Goal: Find specific page/section: Find specific page/section

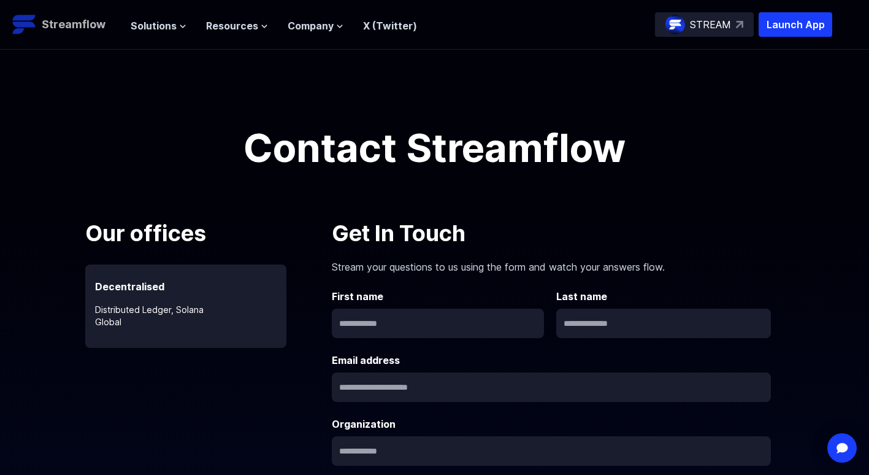
click at [84, 17] on p "Streamflow" at bounding box center [74, 24] width 64 height 17
click at [316, 26] on span "Company" at bounding box center [311, 25] width 46 height 15
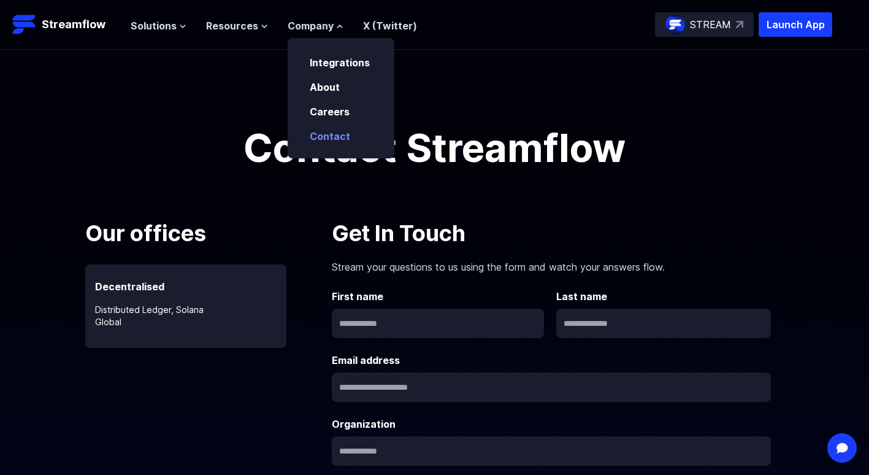
click at [339, 142] on p "Contact" at bounding box center [338, 136] width 72 height 15
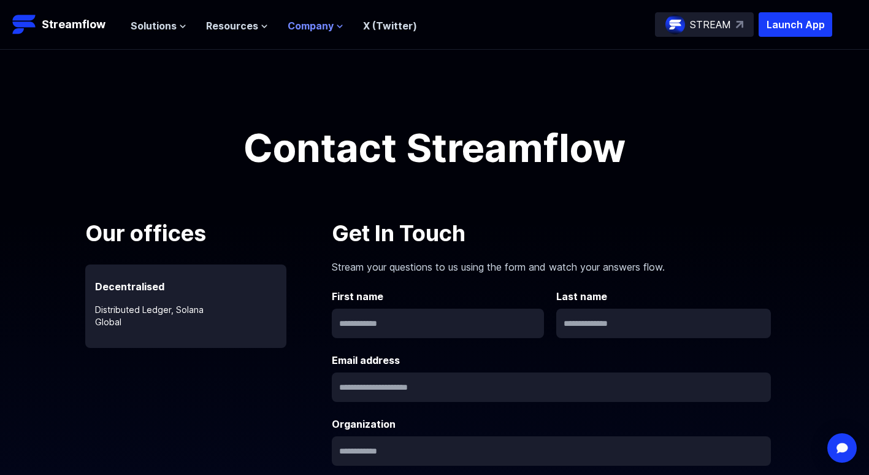
click at [317, 18] on span "Company" at bounding box center [311, 25] width 46 height 15
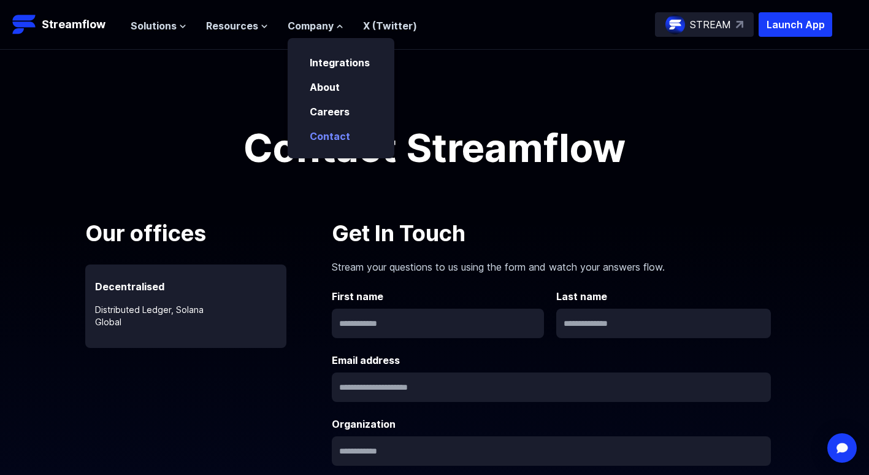
click at [334, 136] on link "Contact" at bounding box center [330, 136] width 40 height 12
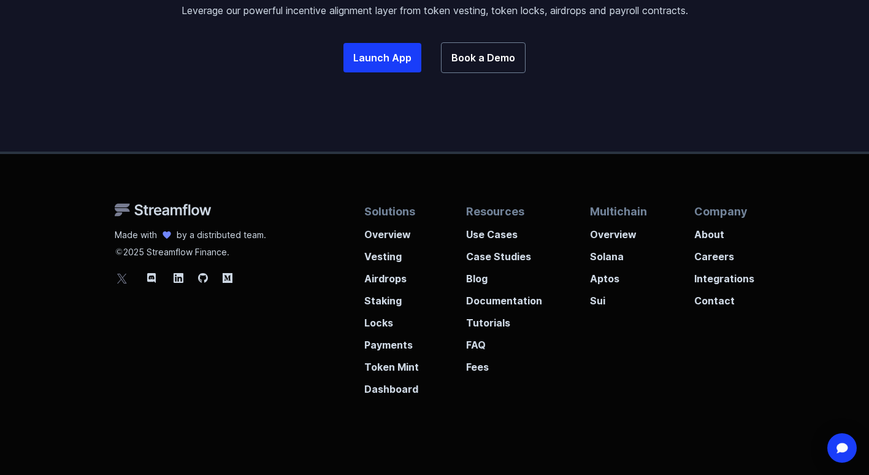
scroll to position [921, 0]
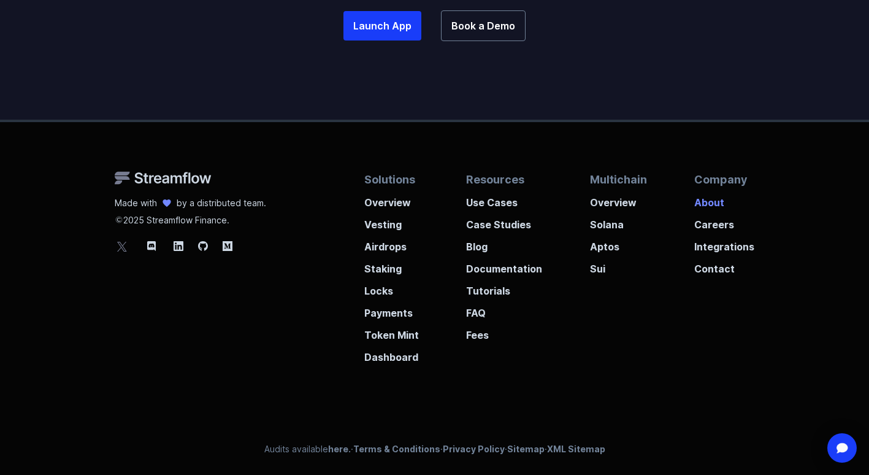
click at [714, 199] on p "About" at bounding box center [724, 199] width 60 height 22
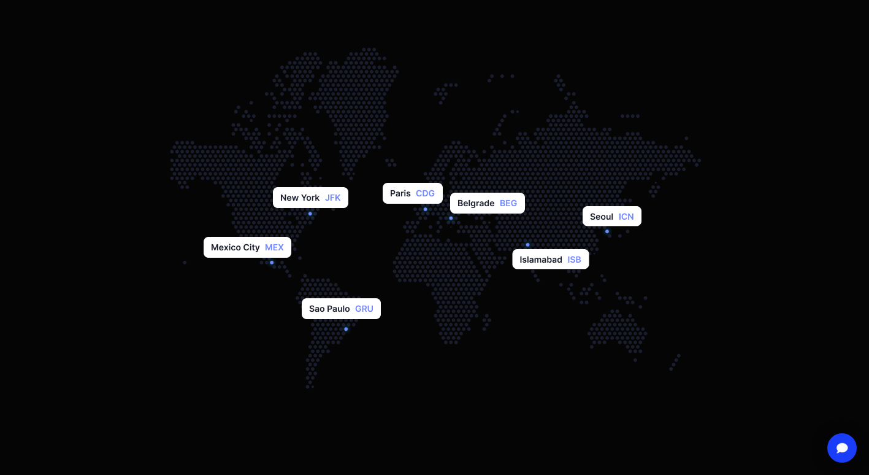
scroll to position [1555, 0]
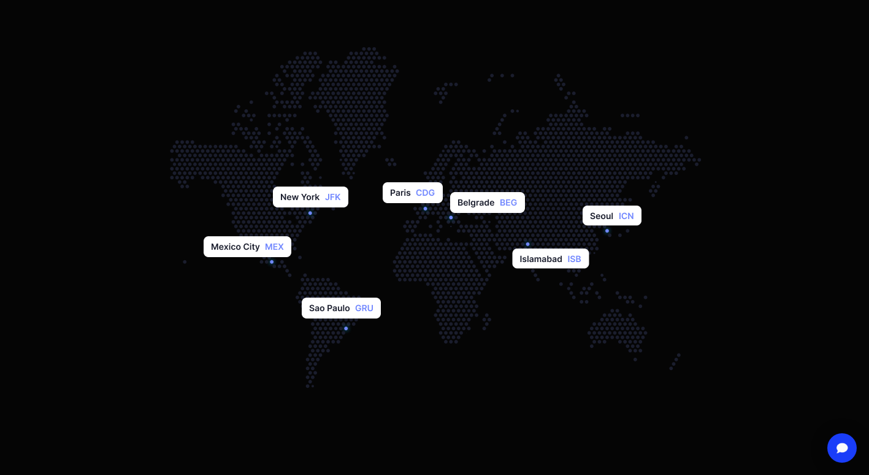
click at [470, 205] on img at bounding box center [434, 213] width 583 height 368
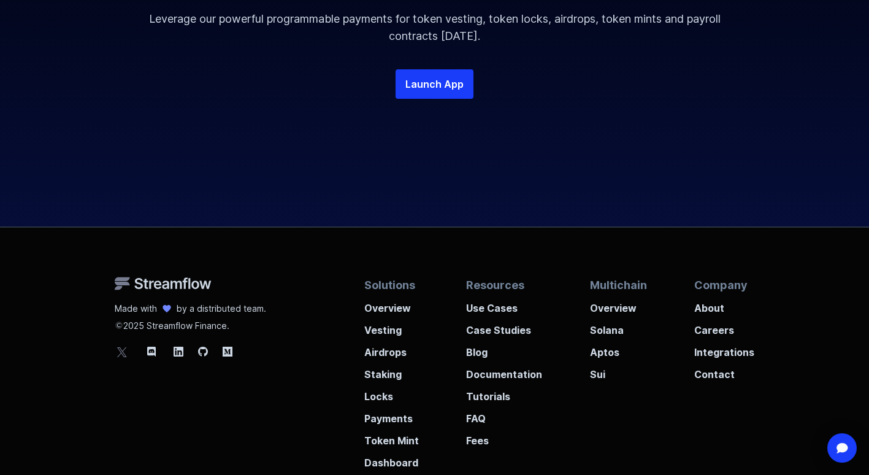
scroll to position [2612, 0]
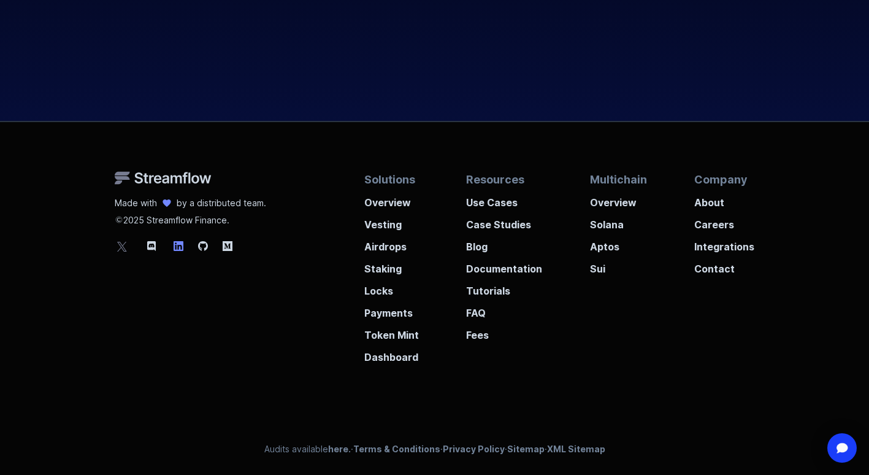
drag, startPoint x: 173, startPoint y: 243, endPoint x: 178, endPoint y: 250, distance: 8.8
click at [178, 250] on div at bounding box center [190, 246] width 151 height 15
click at [179, 247] on icon at bounding box center [179, 246] width 10 height 10
